Goal: Feedback & Contribution: Leave review/rating

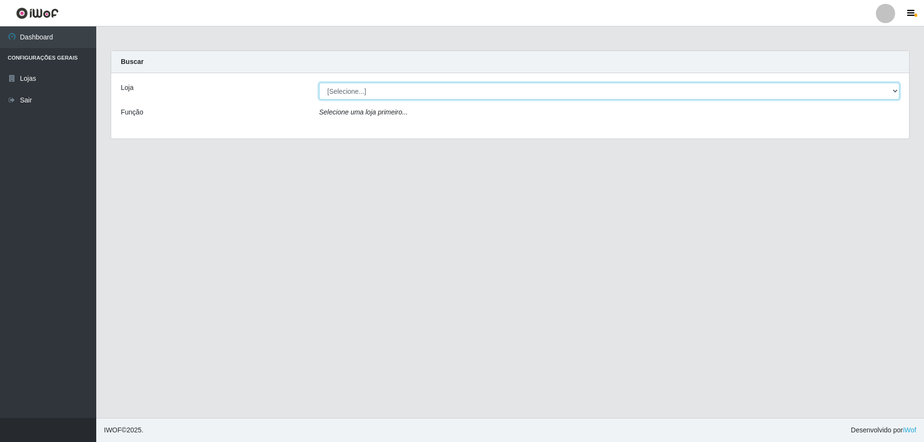
click at [394, 96] on select "[Selecione...] SuperShow Bis - Avenida 6 SuperShow [GEOGRAPHIC_DATA]" at bounding box center [609, 91] width 580 height 17
select select "60"
click at [319, 83] on select "[Selecione...] SuperShow Bis - Avenida 6 SuperShow [GEOGRAPHIC_DATA]" at bounding box center [609, 91] width 580 height 17
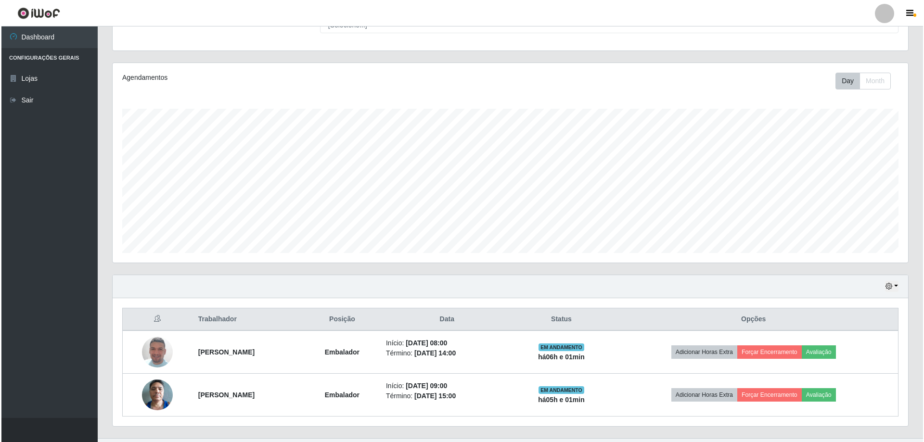
scroll to position [111, 0]
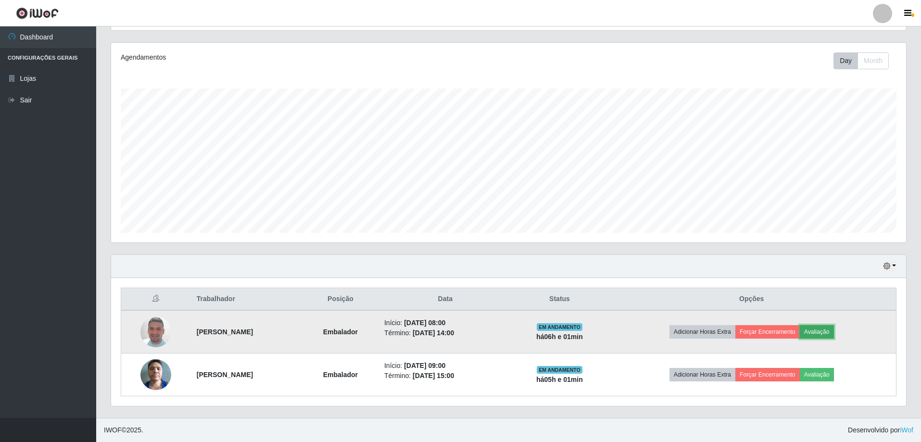
click at [834, 332] on button "Avaliação" at bounding box center [817, 331] width 34 height 13
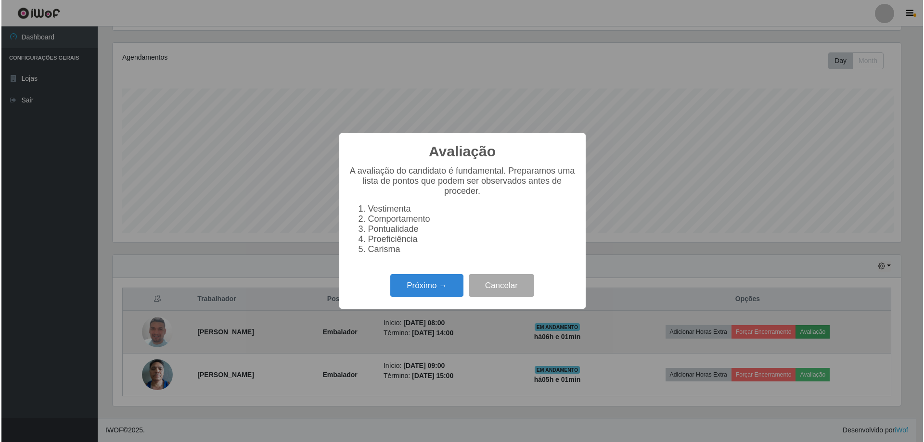
scroll to position [200, 790]
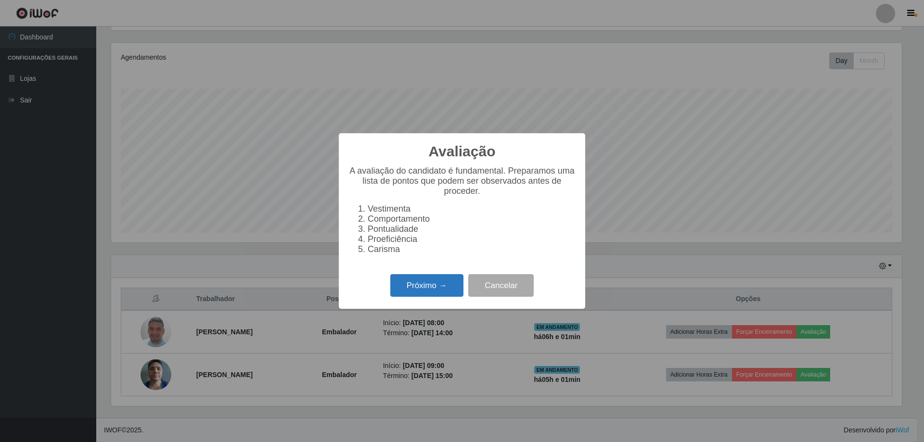
click at [432, 292] on button "Próximo →" at bounding box center [426, 285] width 73 height 23
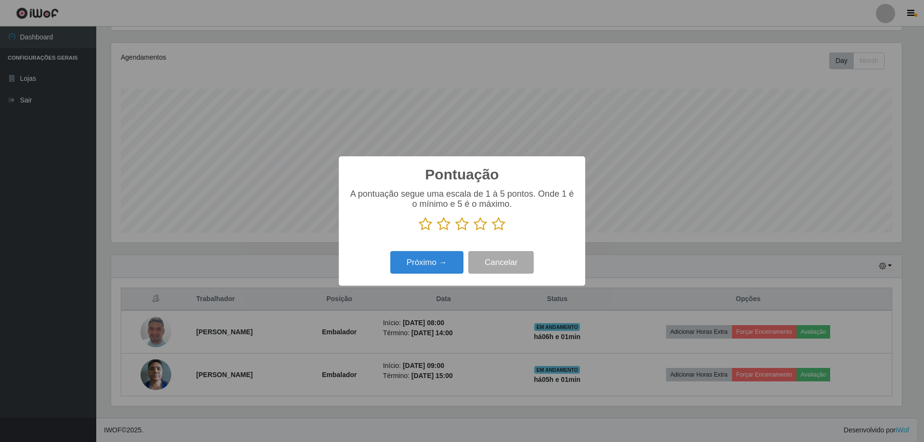
scroll to position [480894, 480303]
click at [498, 228] on icon at bounding box center [498, 224] width 13 height 14
click at [492, 231] on input "radio" at bounding box center [492, 231] width 0 height 0
click at [422, 261] on button "Próximo →" at bounding box center [426, 262] width 73 height 23
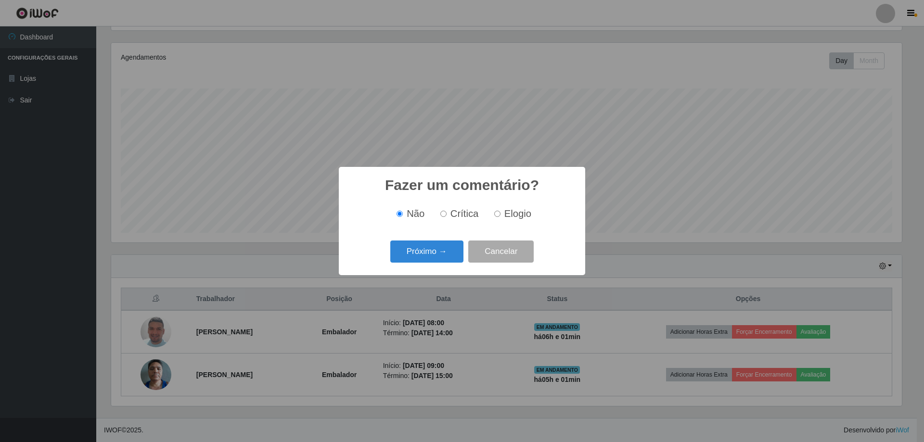
click at [499, 212] on input "Elogio" at bounding box center [497, 214] width 6 height 6
radio input "true"
click at [445, 249] on button "Próximo →" at bounding box center [426, 252] width 73 height 23
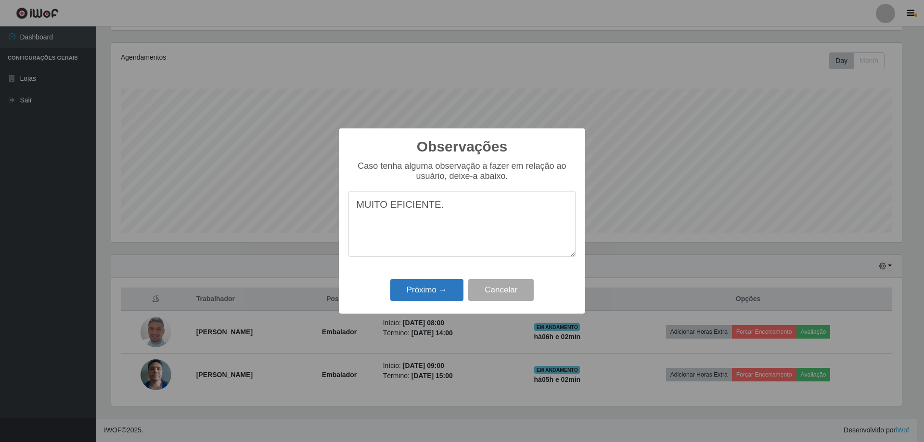
type textarea "MUITO EFICIENTE."
click at [438, 292] on button "Próximo →" at bounding box center [426, 290] width 73 height 23
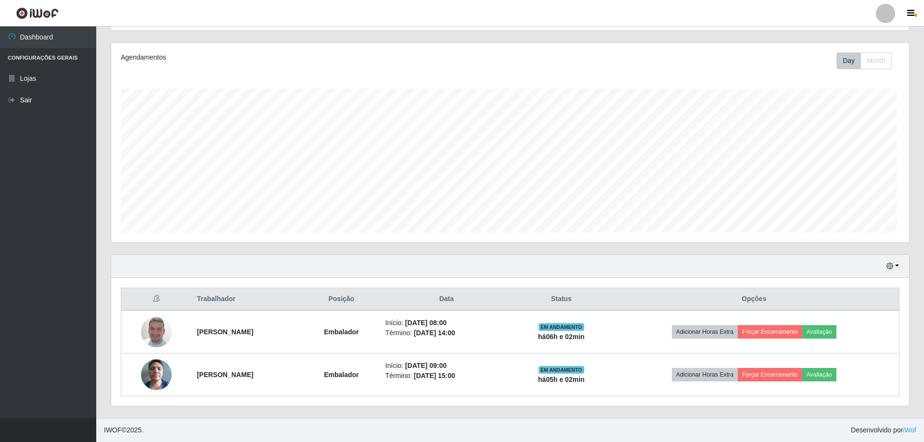
scroll to position [200, 795]
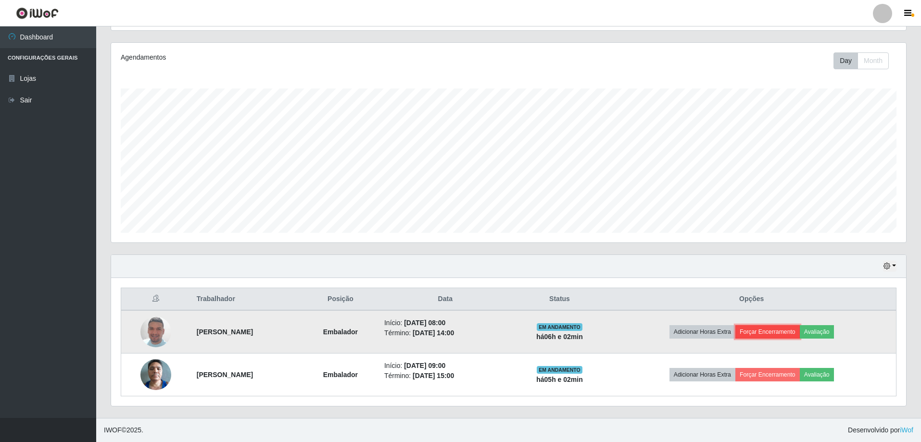
click at [796, 328] on button "Forçar Encerramento" at bounding box center [768, 331] width 64 height 13
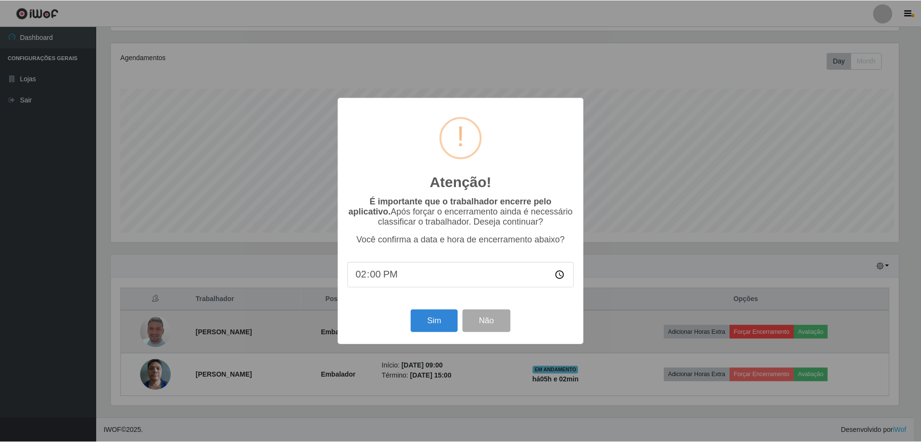
scroll to position [200, 790]
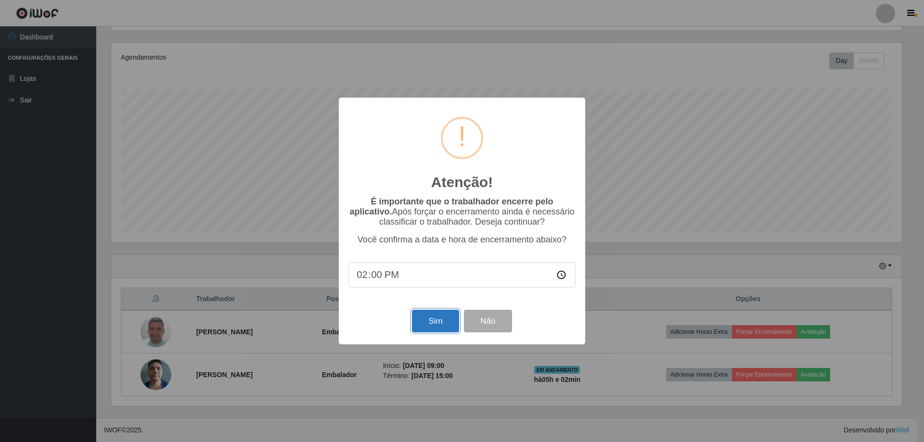
click at [420, 327] on button "Sim" at bounding box center [435, 321] width 47 height 23
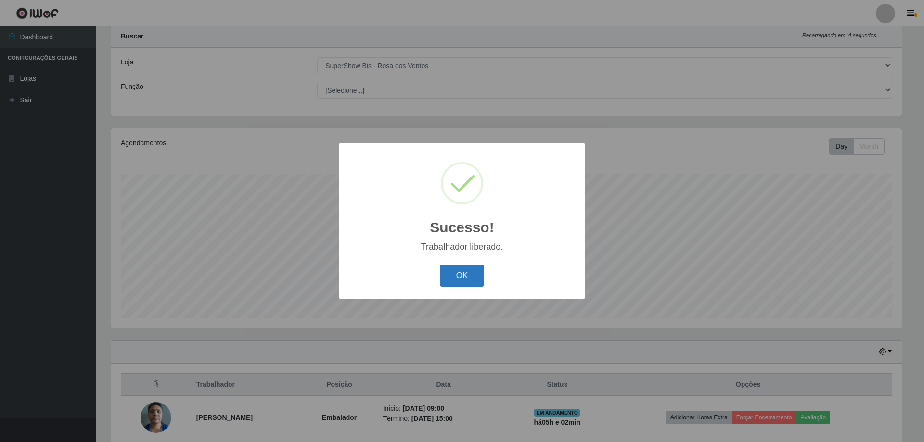
click at [457, 272] on button "OK" at bounding box center [462, 276] width 45 height 23
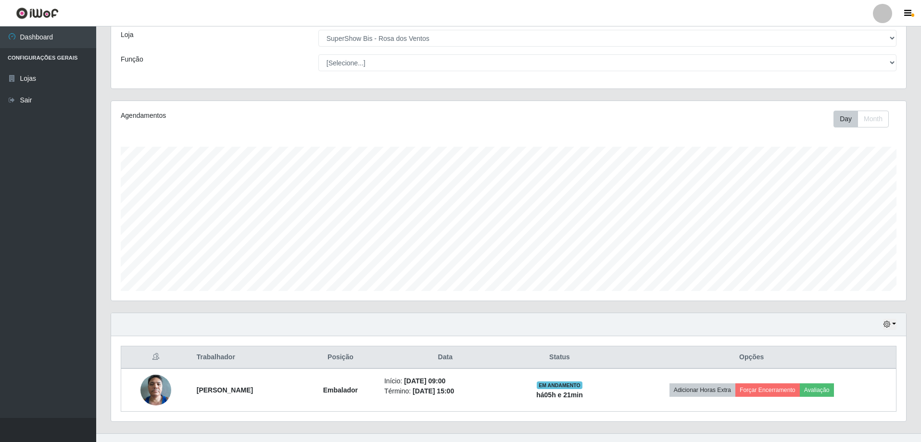
scroll to position [68, 0]
